Goal: Transaction & Acquisition: Subscribe to service/newsletter

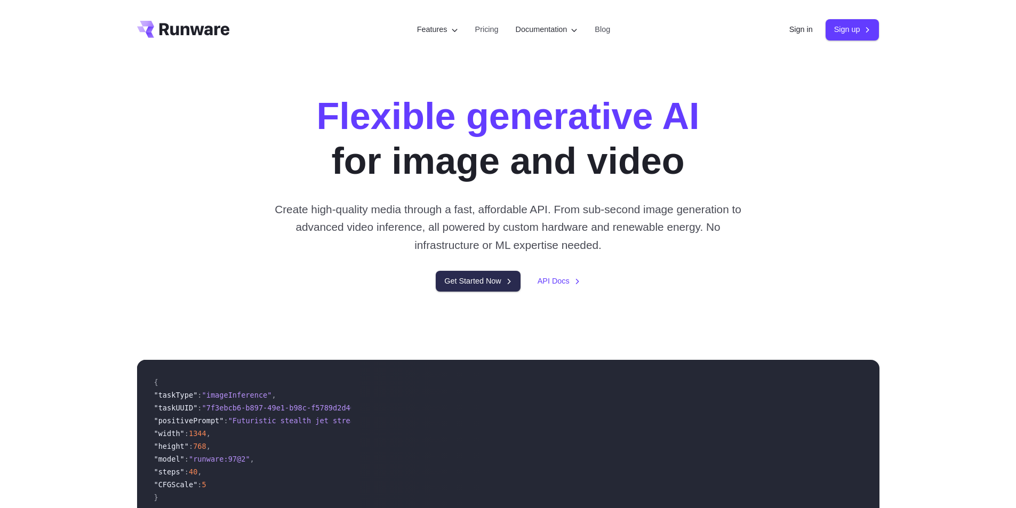
click at [465, 282] on link "Get Started Now" at bounding box center [478, 281] width 84 height 21
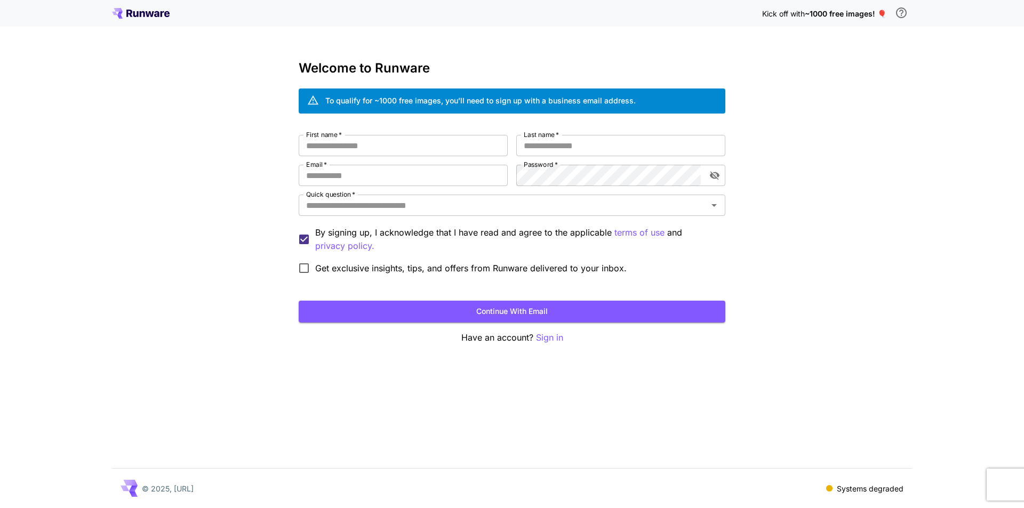
click at [815, 14] on span "~1000 free images! 🎈" at bounding box center [846, 13] width 82 height 9
click at [376, 142] on input "First name   *" at bounding box center [403, 145] width 209 height 21
click at [367, 143] on input "First name   *" at bounding box center [403, 145] width 209 height 21
type input "***"
click at [541, 147] on input "Last name   *" at bounding box center [620, 145] width 209 height 21
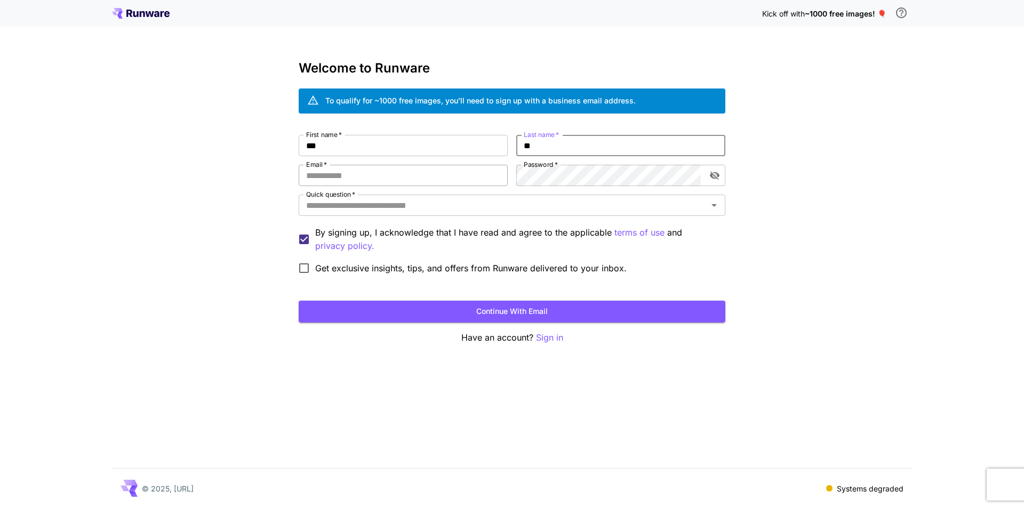
type input "**"
click at [413, 177] on input "Email   *" at bounding box center [403, 175] width 209 height 21
type input "*"
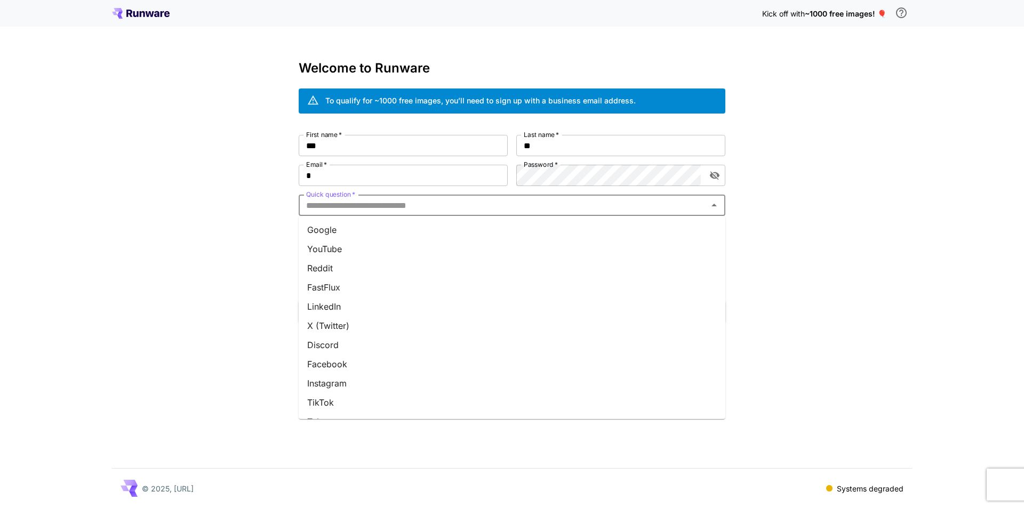
click at [592, 204] on input "Quick question   *" at bounding box center [503, 205] width 403 height 15
click at [397, 248] on li "YouTube" at bounding box center [512, 248] width 427 height 19
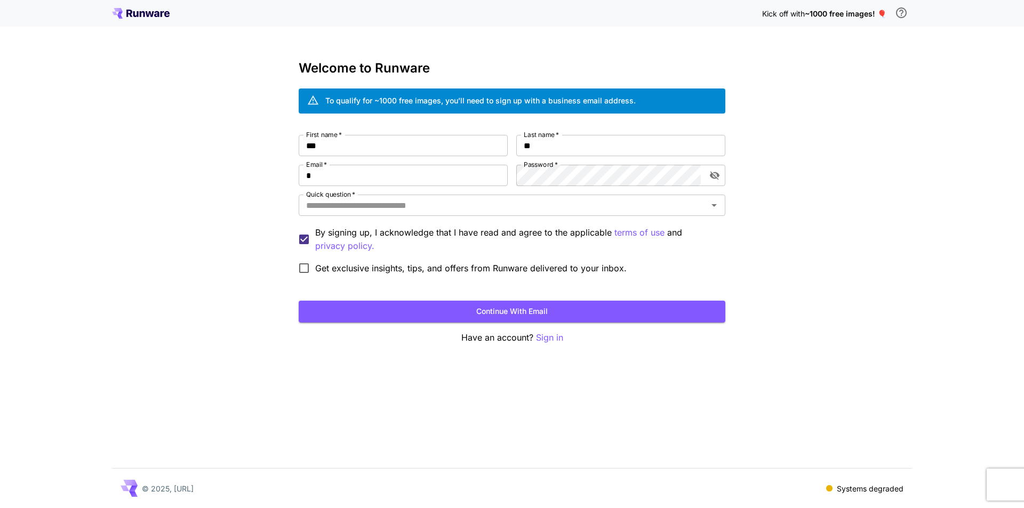
type input "*******"
click at [540, 312] on button "Continue with email" at bounding box center [512, 312] width 427 height 22
click at [368, 185] on input "*" at bounding box center [403, 175] width 209 height 21
type input "**********"
click at [511, 312] on button "Continue with email" at bounding box center [512, 312] width 427 height 22
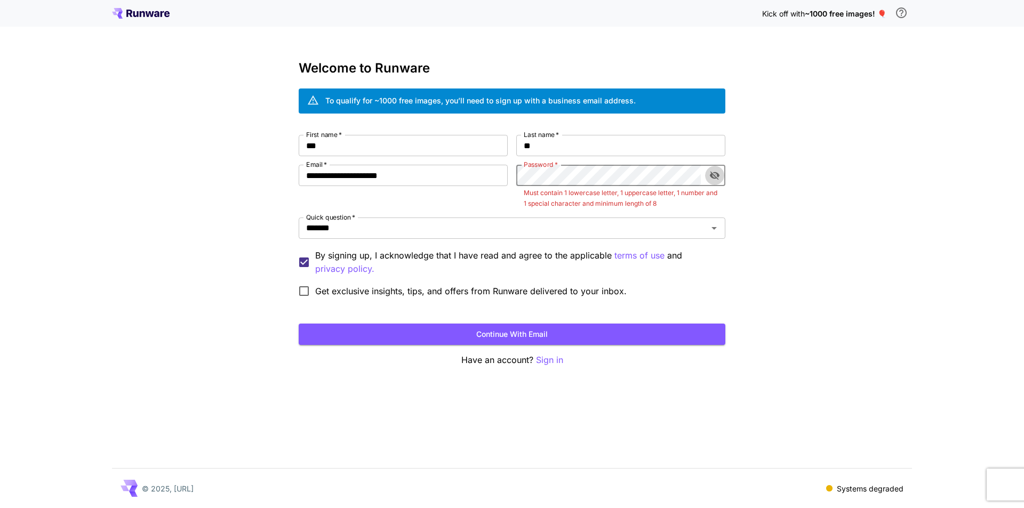
click at [716, 176] on icon "toggle password visibility" at bounding box center [714, 175] width 11 height 11
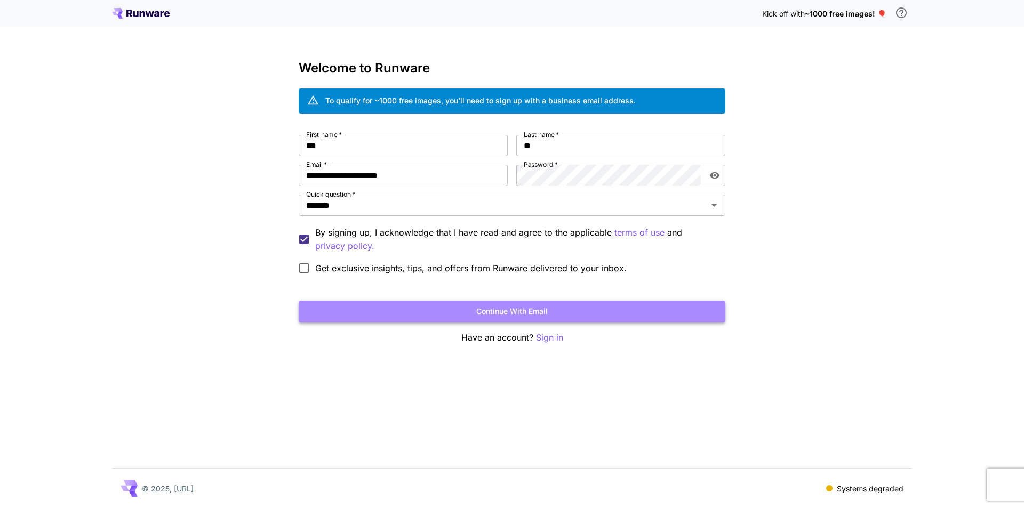
click at [516, 310] on button "Continue with email" at bounding box center [512, 312] width 427 height 22
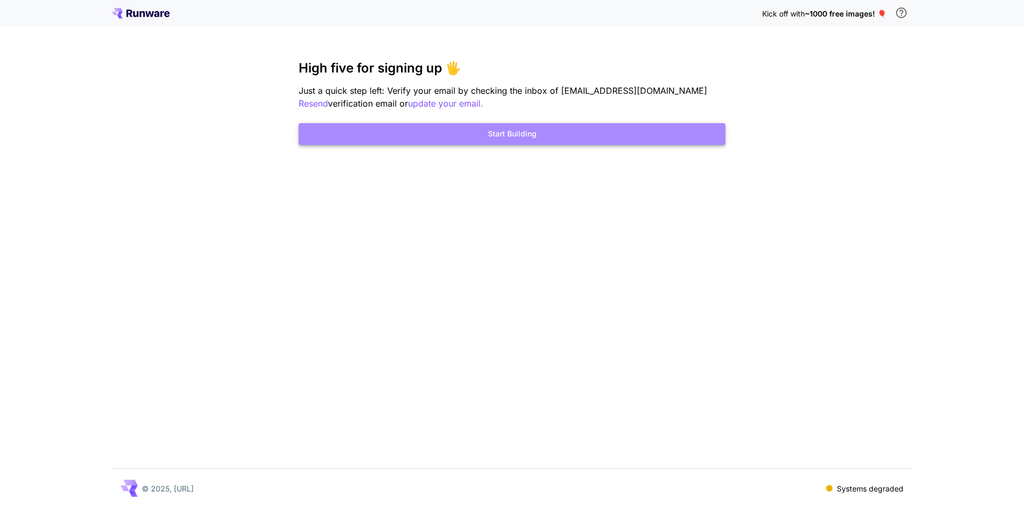
click at [515, 140] on button "Start Building" at bounding box center [512, 134] width 427 height 22
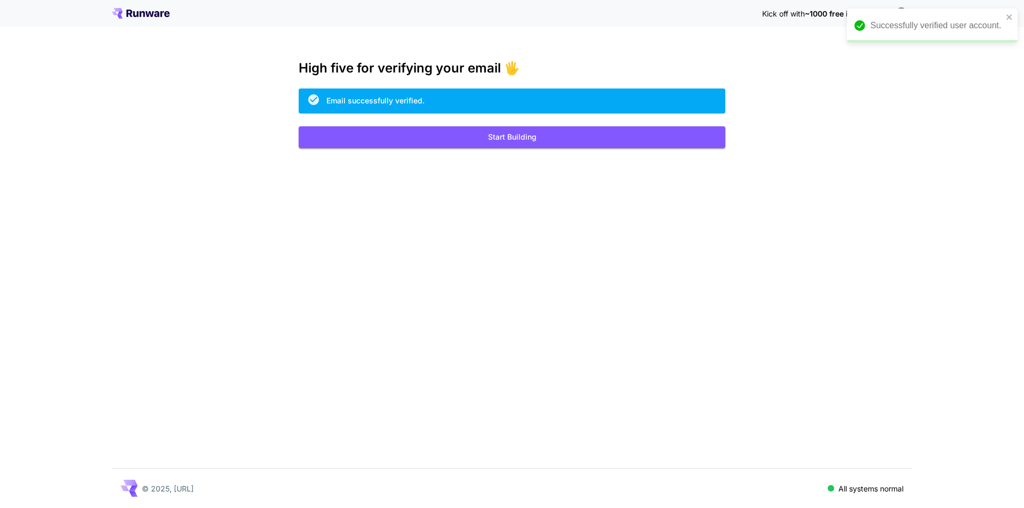
click at [835, 123] on div "Kick off with ~1000 free images! 🎈 High five for verifying your email 🖐️ Email …" at bounding box center [512, 254] width 1024 height 508
click at [541, 140] on button "Start Building" at bounding box center [512, 137] width 427 height 22
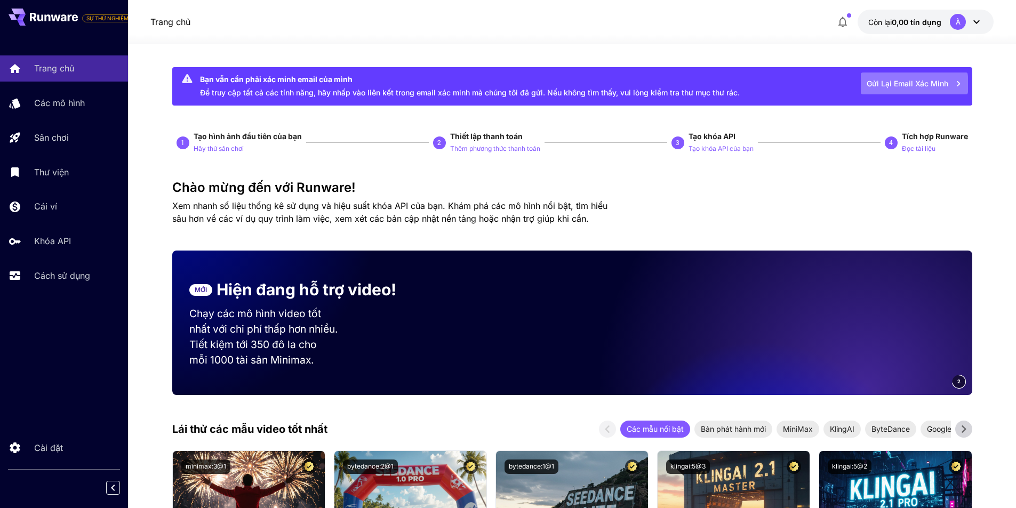
click at [910, 84] on font "Gửi lại email xác minh" at bounding box center [908, 83] width 82 height 9
click at [910, 84] on div "Gửi lại email xác minh" at bounding box center [906, 84] width 124 height 22
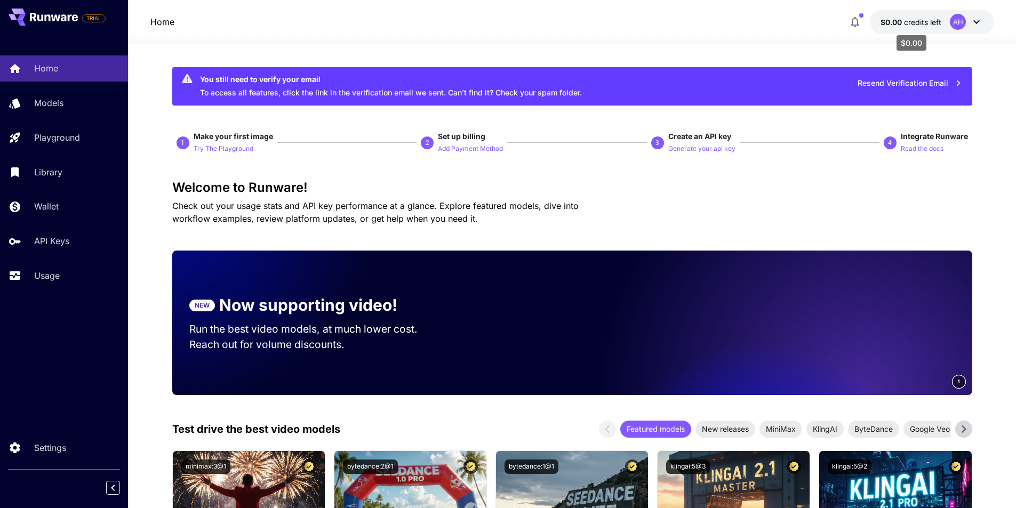
click at [901, 23] on span "$0.00" at bounding box center [891, 22] width 23 height 9
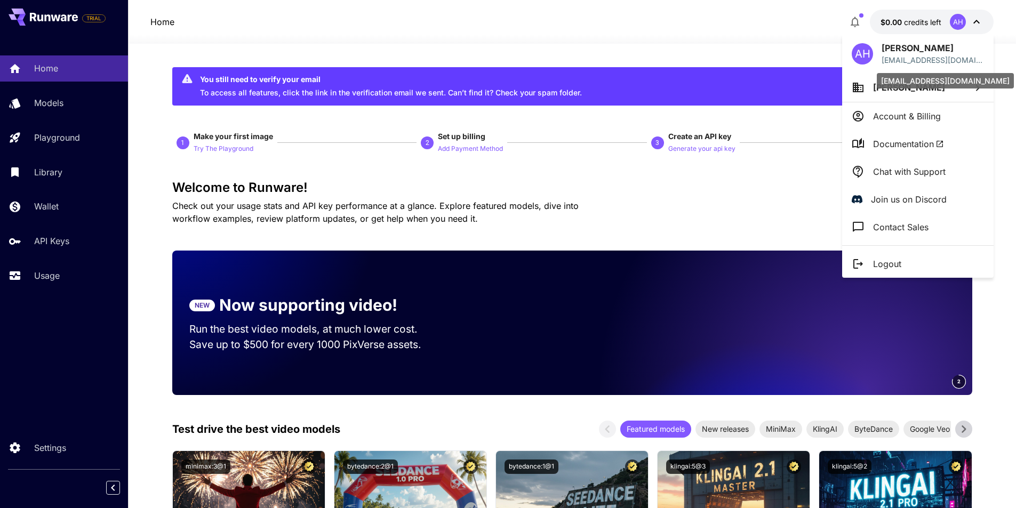
click at [906, 54] on p "hinata140799@gmail.com" at bounding box center [932, 59] width 102 height 11
